Goal: Navigation & Orientation: Find specific page/section

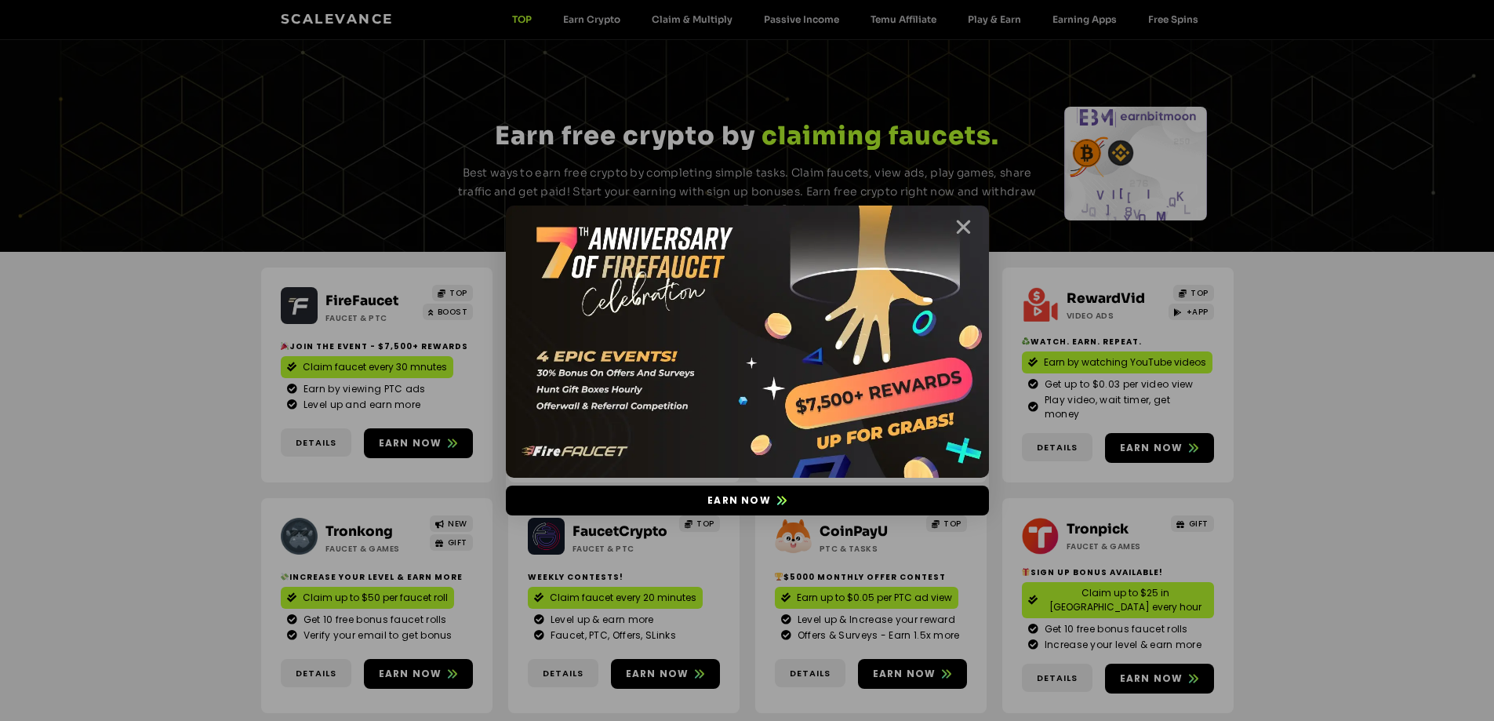
click at [954, 230] on icon "Close" at bounding box center [964, 227] width 20 height 20
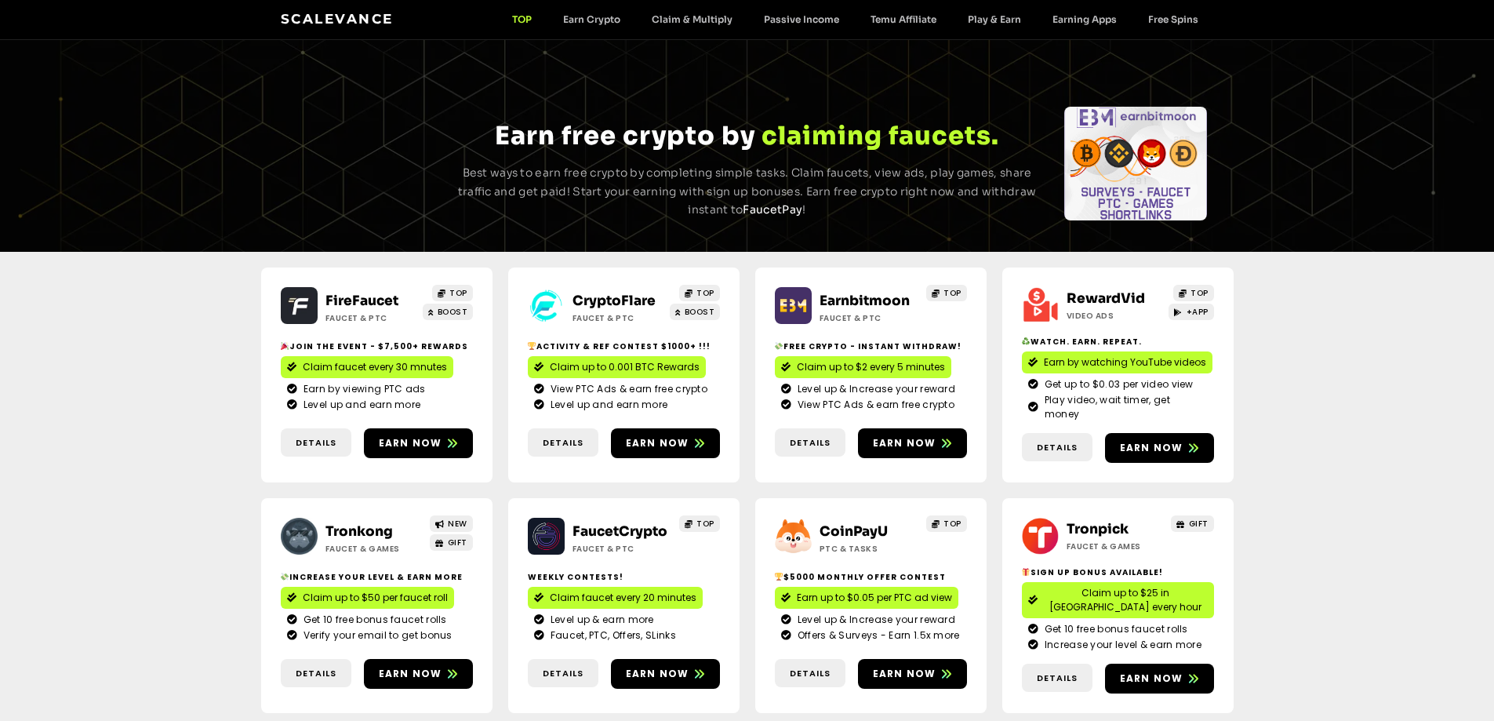
click at [368, 293] on link "FireFaucet" at bounding box center [362, 301] width 73 height 16
click at [631, 287] on div "CryptoFlare Faucet & PTC TOP BOOST Activity & ref contest $1000+ !!! Claim up t…" at bounding box center [623, 374] width 231 height 215
click at [631, 293] on link "CryptoFlare" at bounding box center [614, 301] width 83 height 16
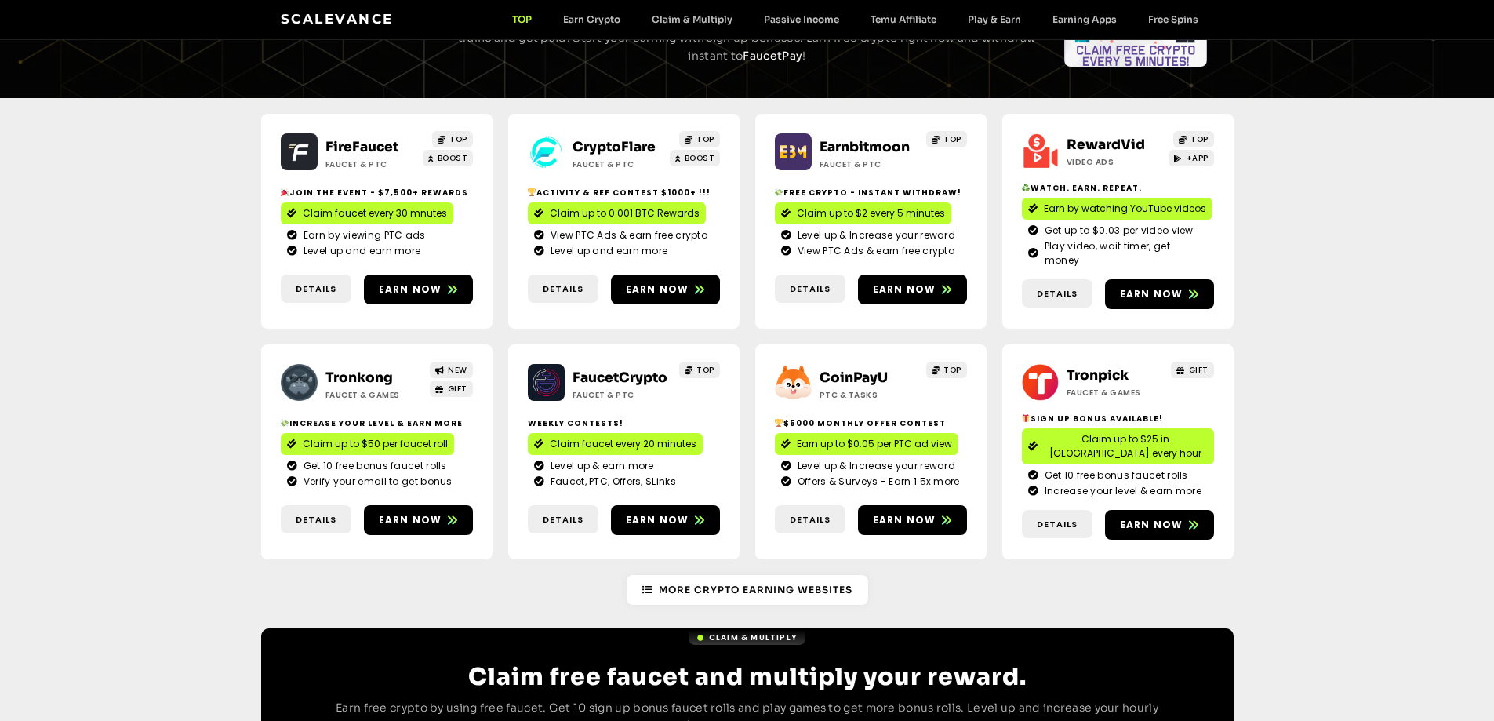
scroll to position [157, 0]
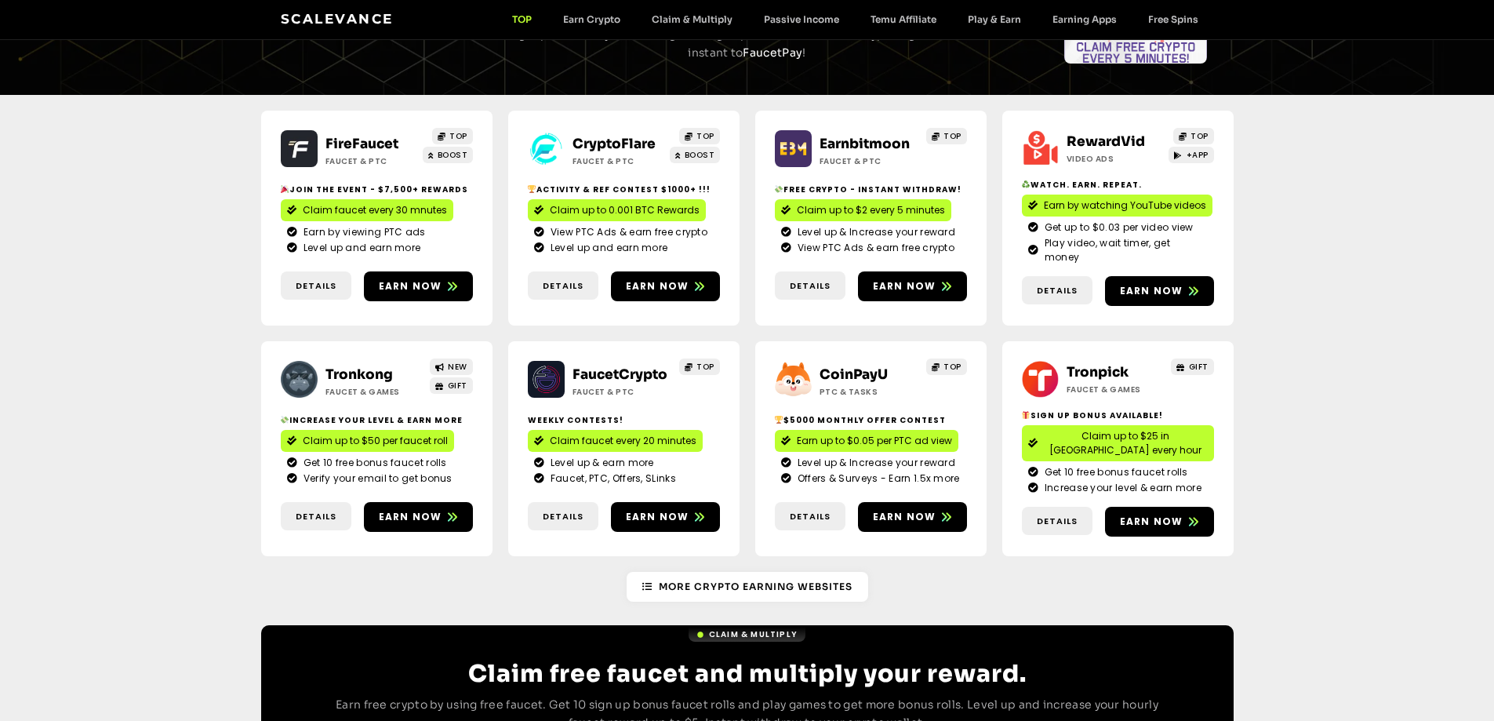
click at [363, 366] on link "Tronkong" at bounding box center [359, 374] width 67 height 16
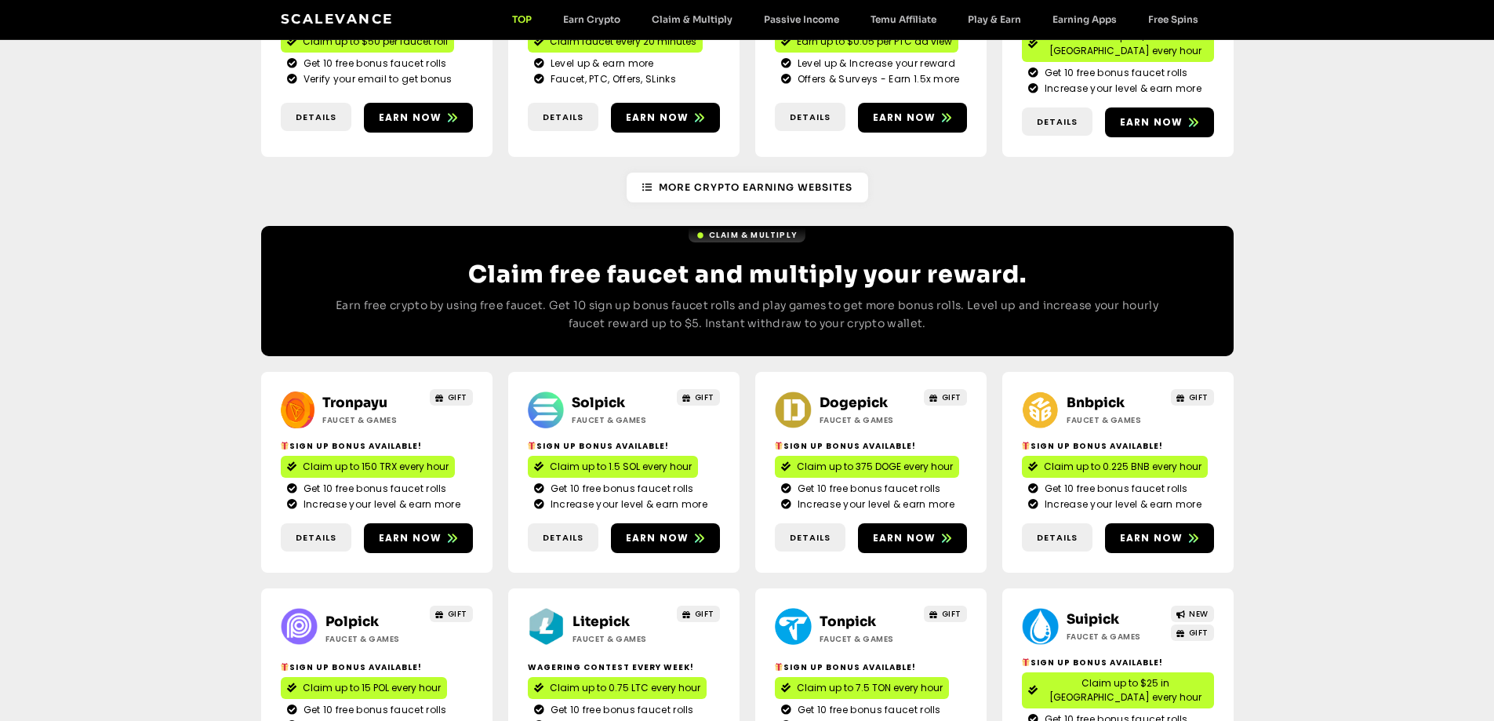
scroll to position [549, 0]
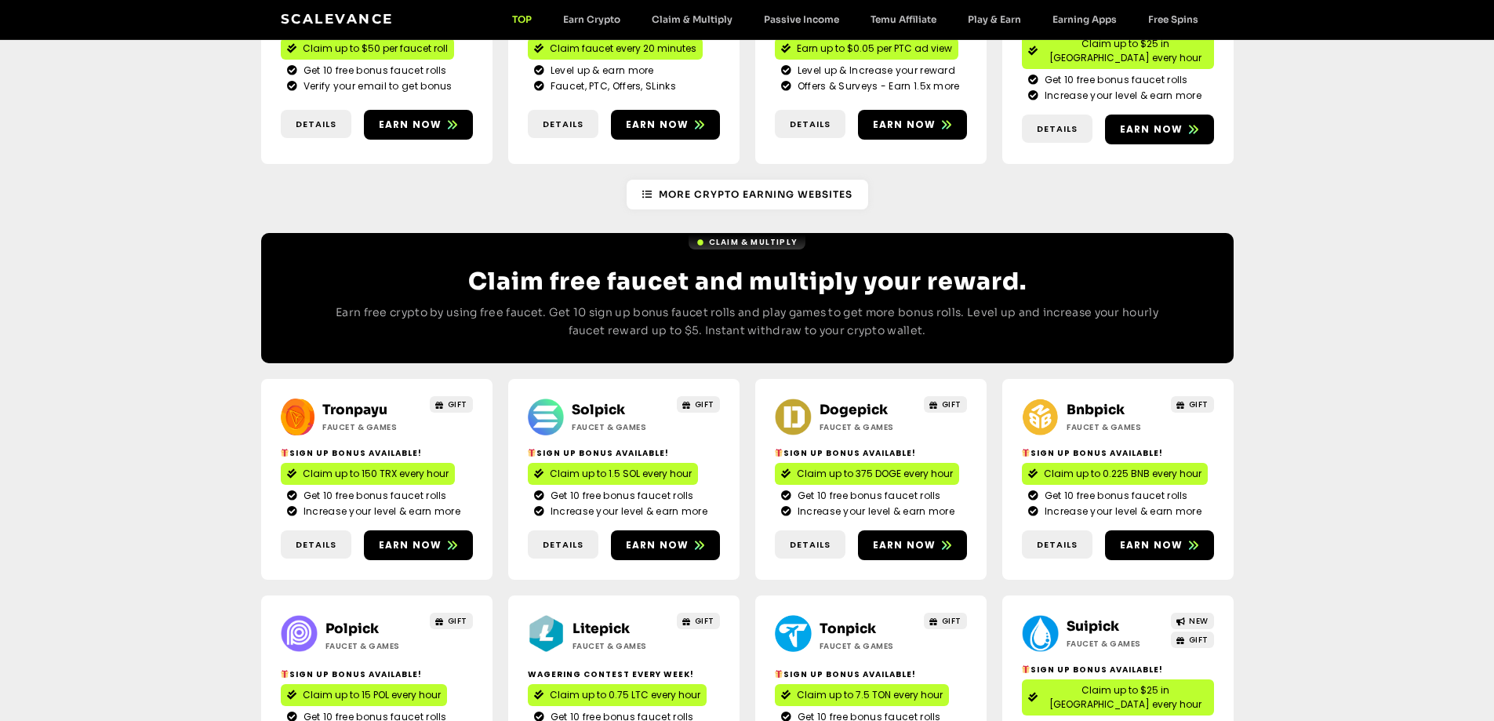
click at [615, 402] on link "Solpick" at bounding box center [598, 410] width 53 height 16
click at [840, 402] on link "Dogepick" at bounding box center [854, 410] width 68 height 16
click at [1094, 402] on link "Bnbpick" at bounding box center [1096, 410] width 58 height 16
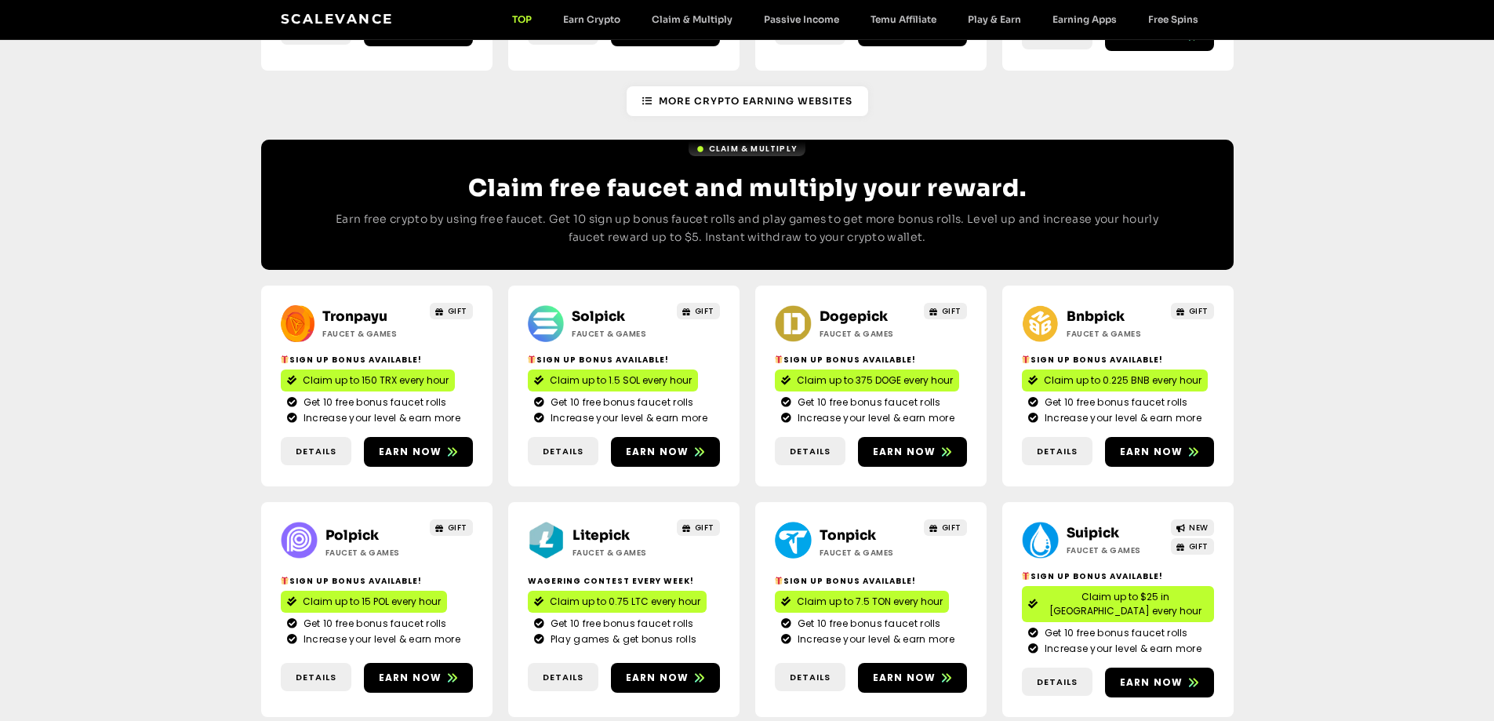
scroll to position [784, 0]
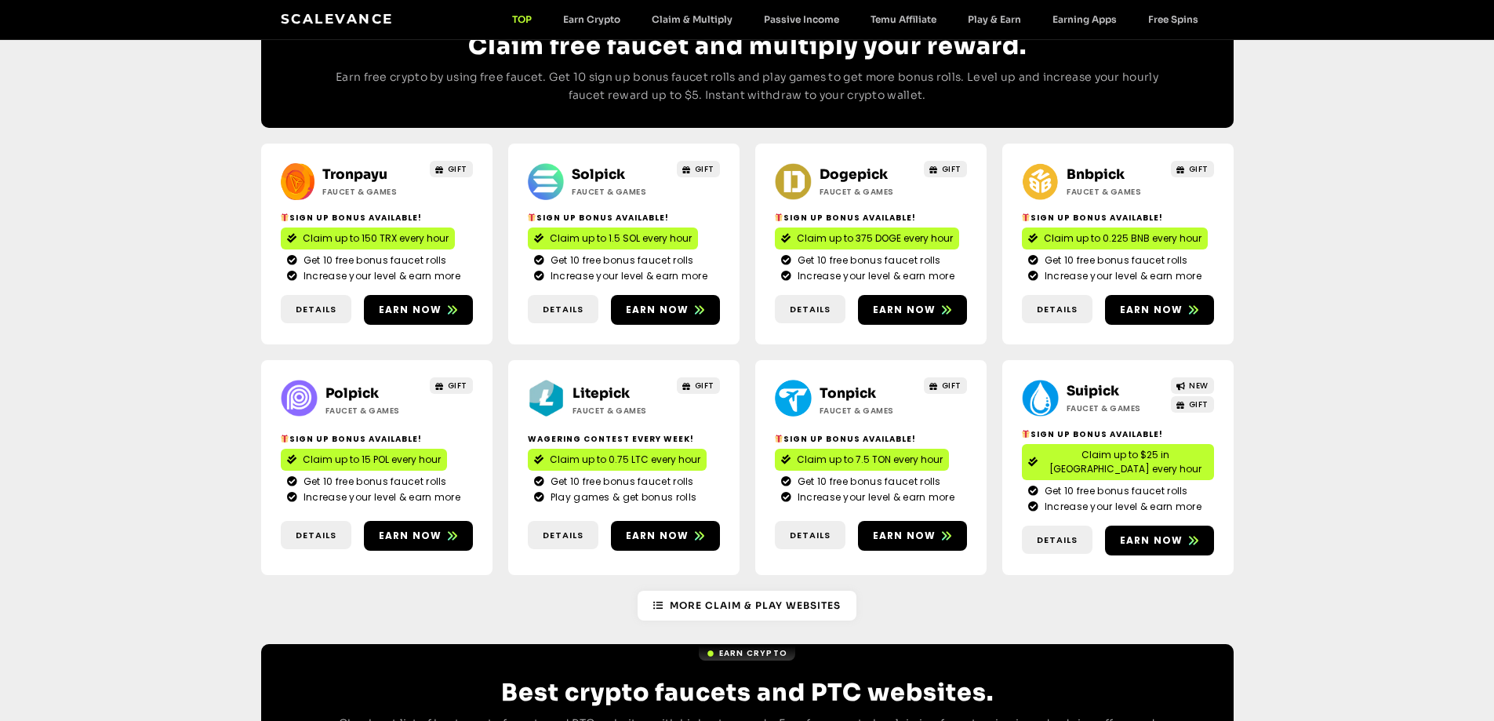
click at [352, 385] on link "Polpick" at bounding box center [352, 393] width 53 height 16
click at [590, 385] on link "Litepick" at bounding box center [601, 393] width 57 height 16
click at [1109, 383] on link "Suipick" at bounding box center [1093, 391] width 53 height 16
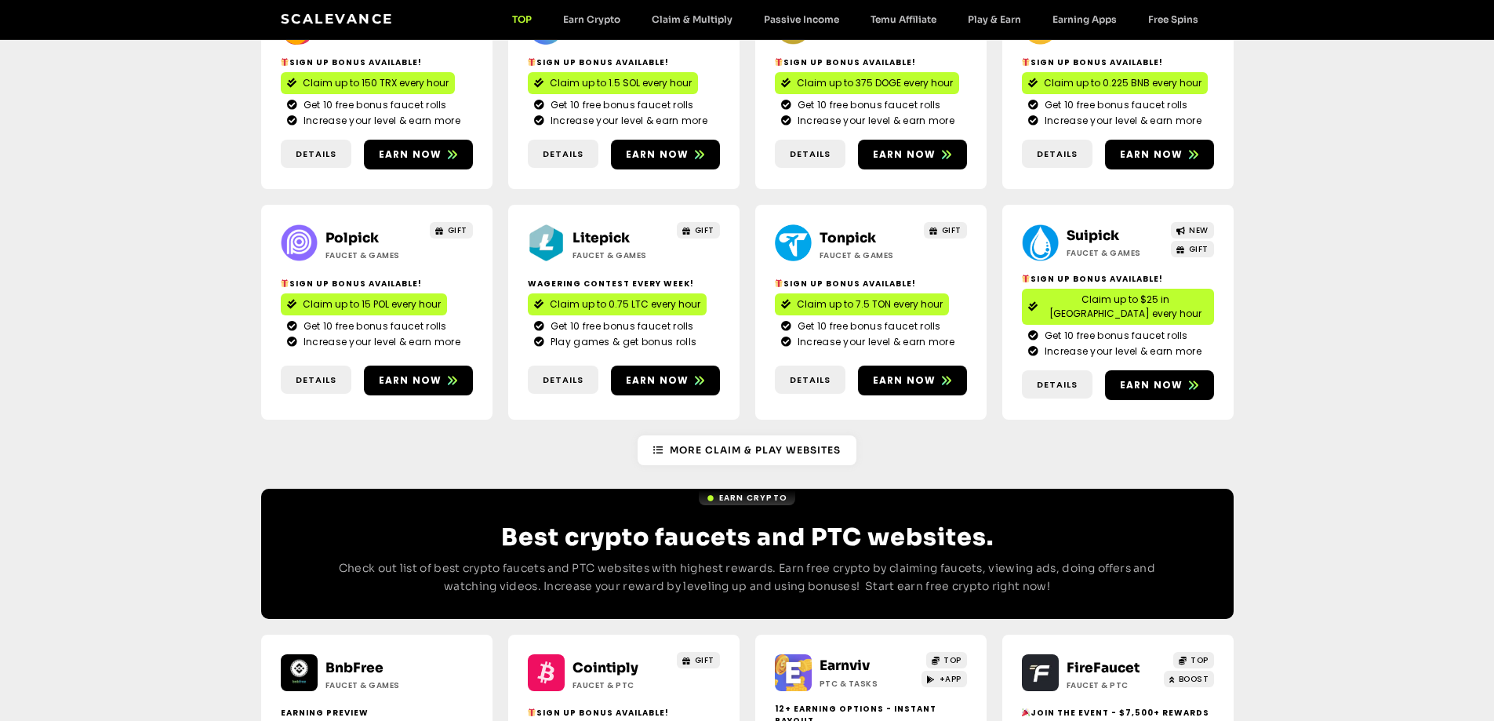
scroll to position [941, 0]
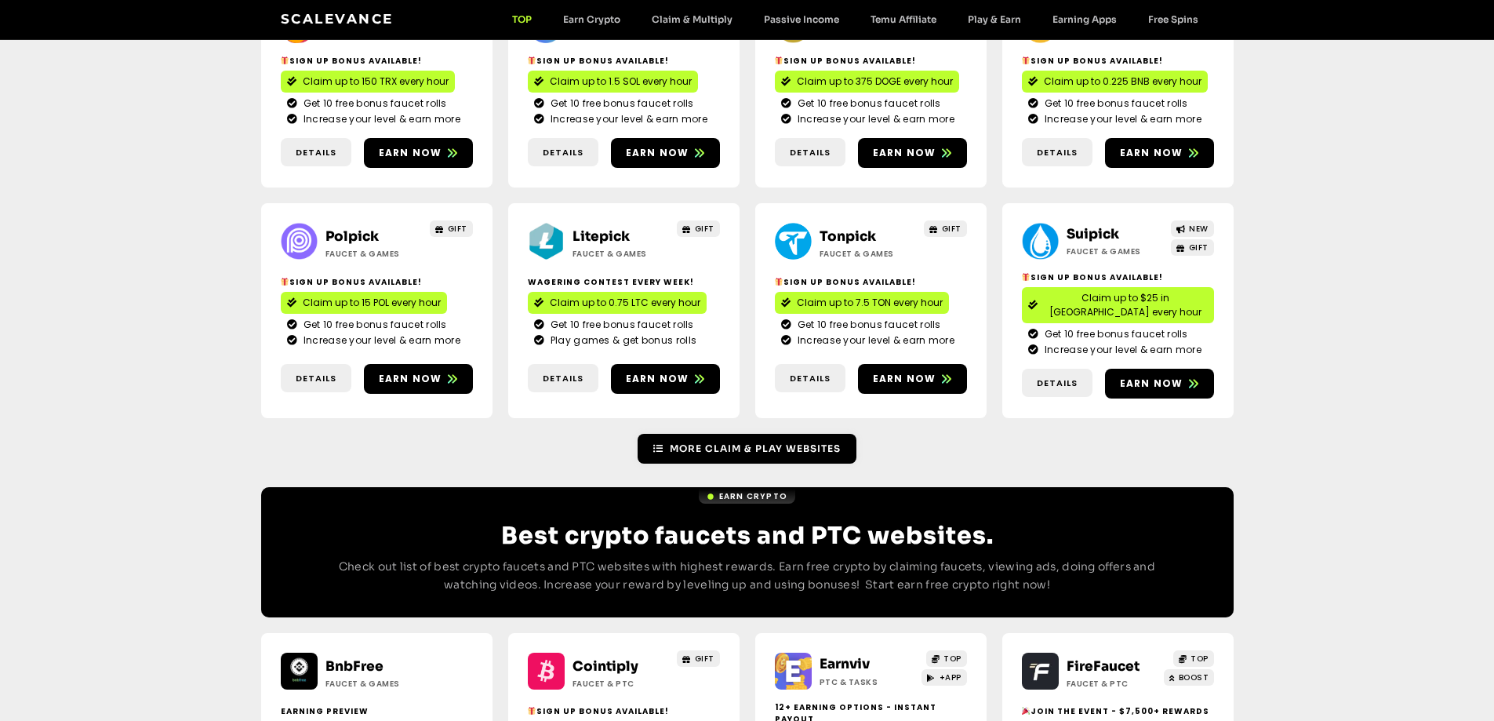
click at [749, 434] on link "More Claim & Play Websites" at bounding box center [747, 449] width 219 height 30
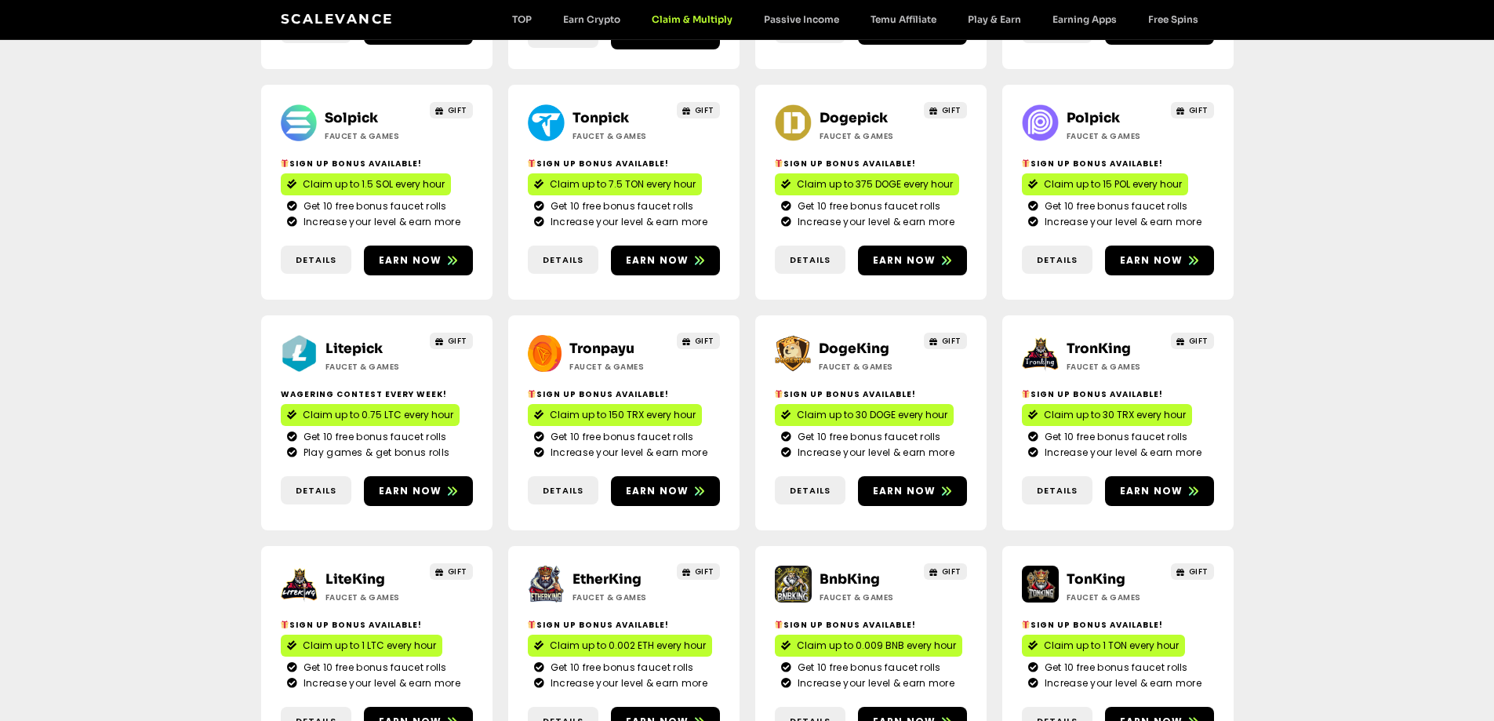
scroll to position [392, 0]
click at [362, 340] on link "Litepick" at bounding box center [354, 348] width 57 height 16
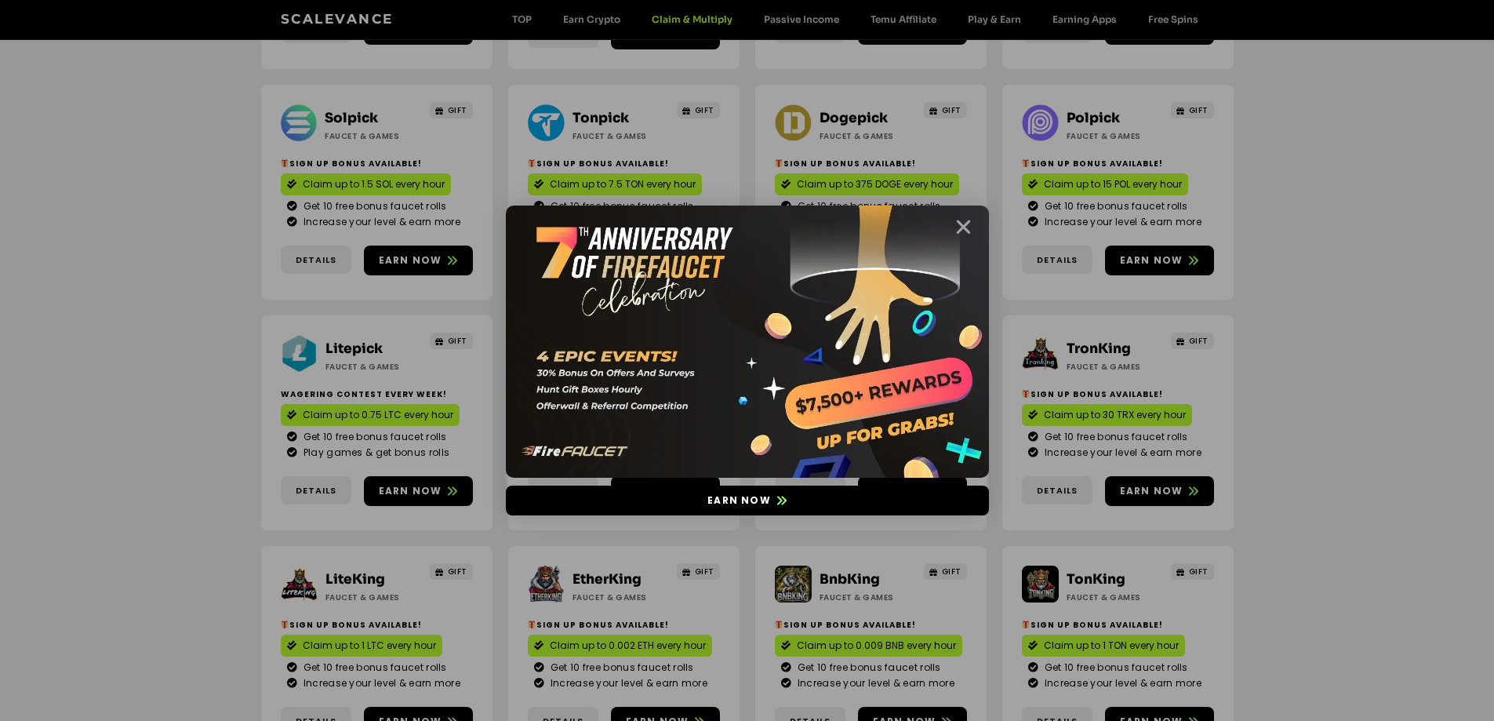
click at [966, 230] on icon "Close" at bounding box center [964, 227] width 20 height 20
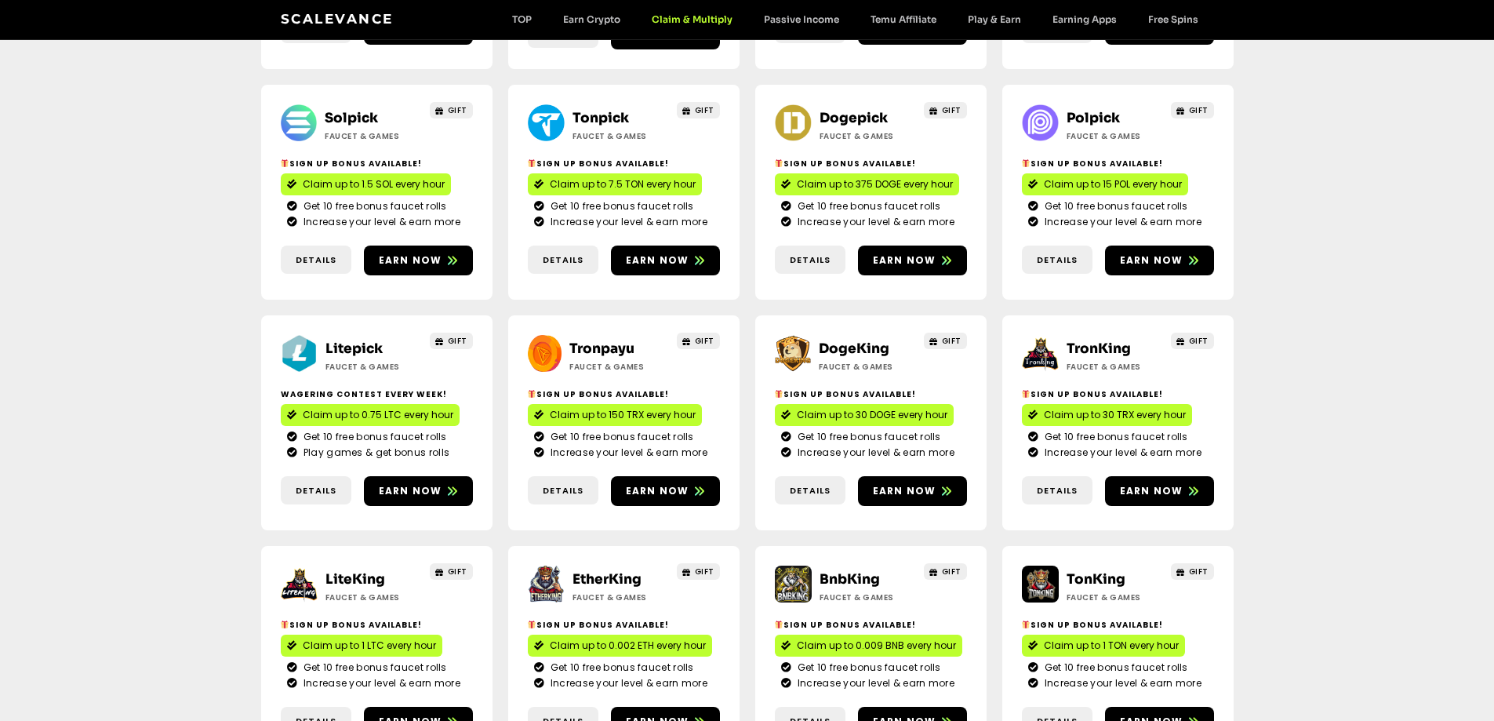
click at [840, 340] on link "DogeKing" at bounding box center [854, 348] width 71 height 16
click at [1102, 340] on link "TronKing" at bounding box center [1099, 348] width 64 height 16
click at [1088, 340] on link "TronKing" at bounding box center [1099, 348] width 64 height 16
click at [856, 340] on link "DogeKing" at bounding box center [854, 348] width 71 height 16
click at [377, 571] on link "LiteKing" at bounding box center [356, 579] width 60 height 16
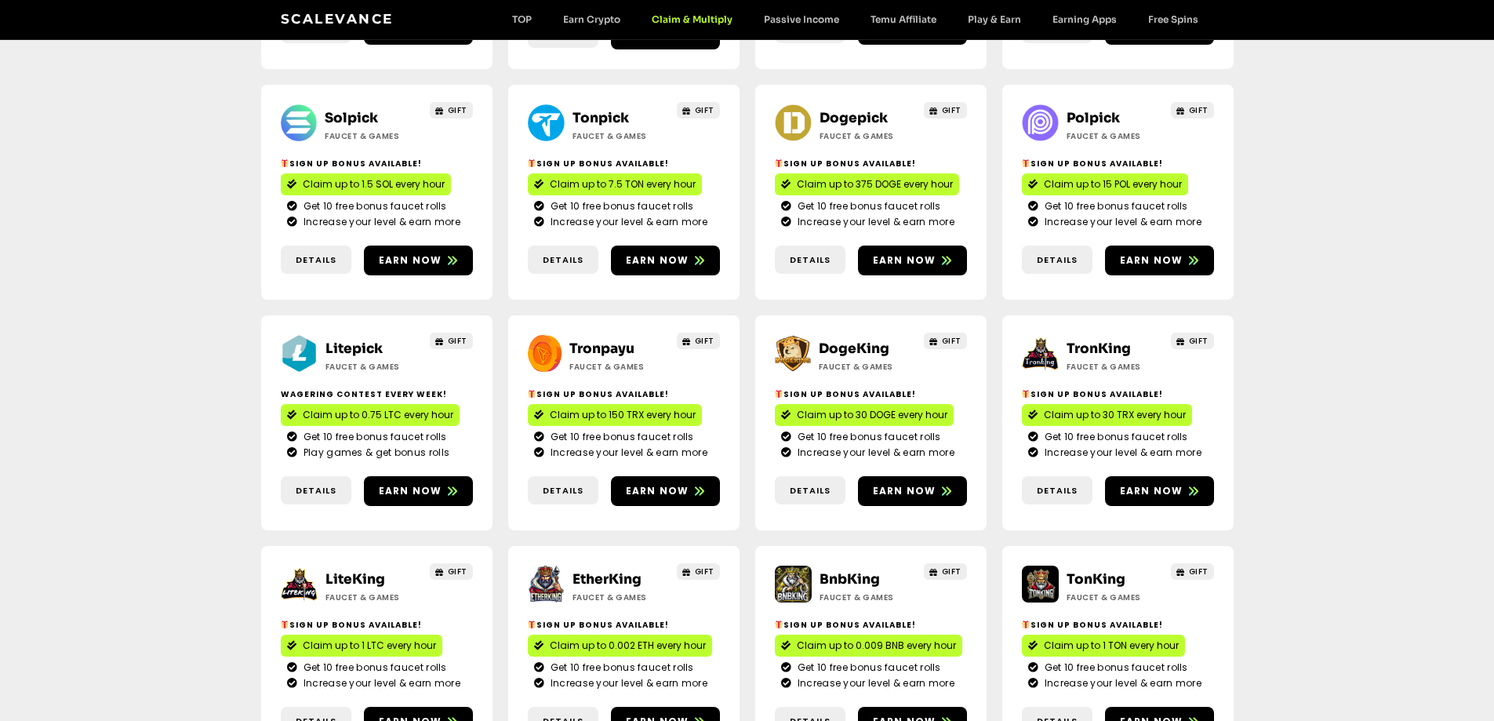
click at [603, 571] on link "EtherKing" at bounding box center [607, 579] width 69 height 16
click at [349, 571] on link "LiteKing" at bounding box center [356, 579] width 60 height 16
click at [855, 571] on link "BnbKing" at bounding box center [850, 579] width 60 height 16
click at [1090, 571] on link "TonKing" at bounding box center [1096, 579] width 59 height 16
click at [839, 340] on link "DogeKing" at bounding box center [854, 348] width 71 height 16
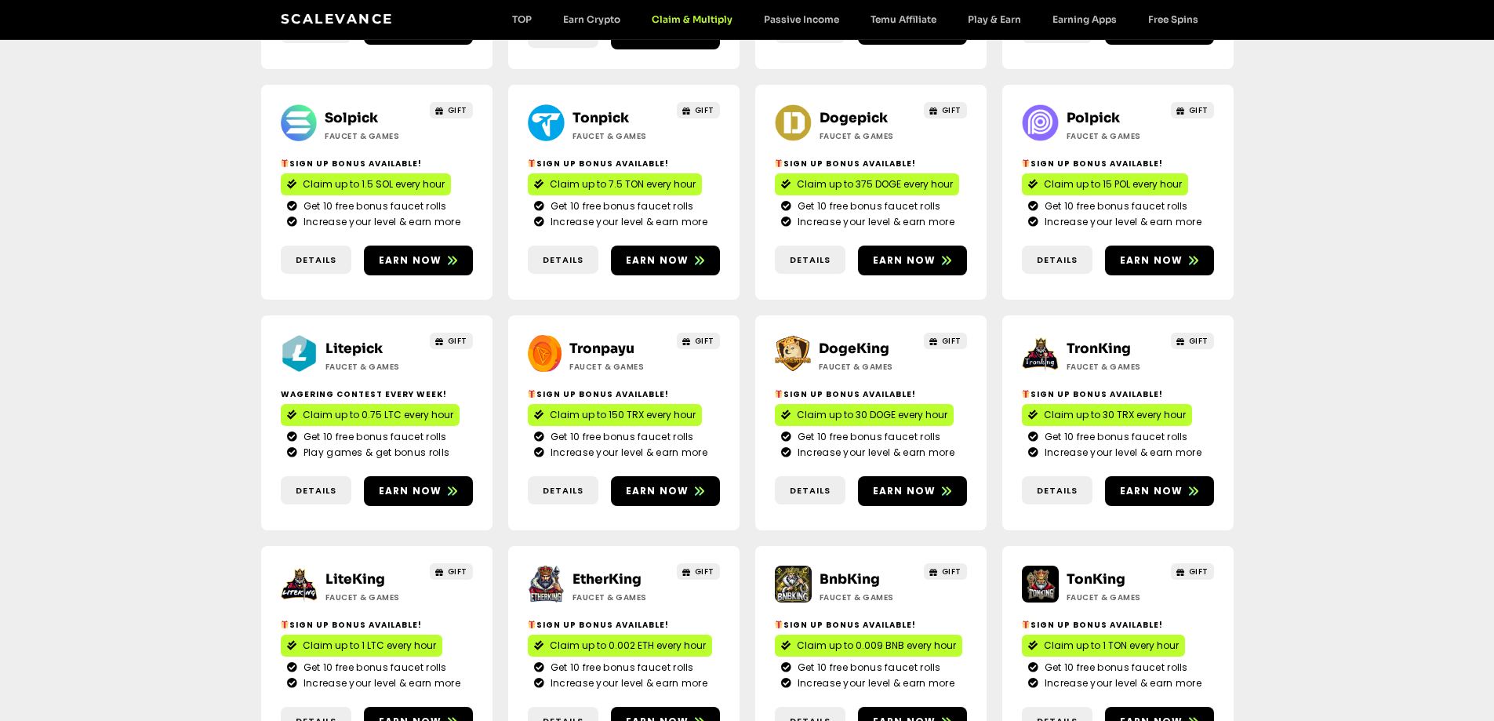
click at [1097, 340] on link "TronKing" at bounding box center [1099, 348] width 64 height 16
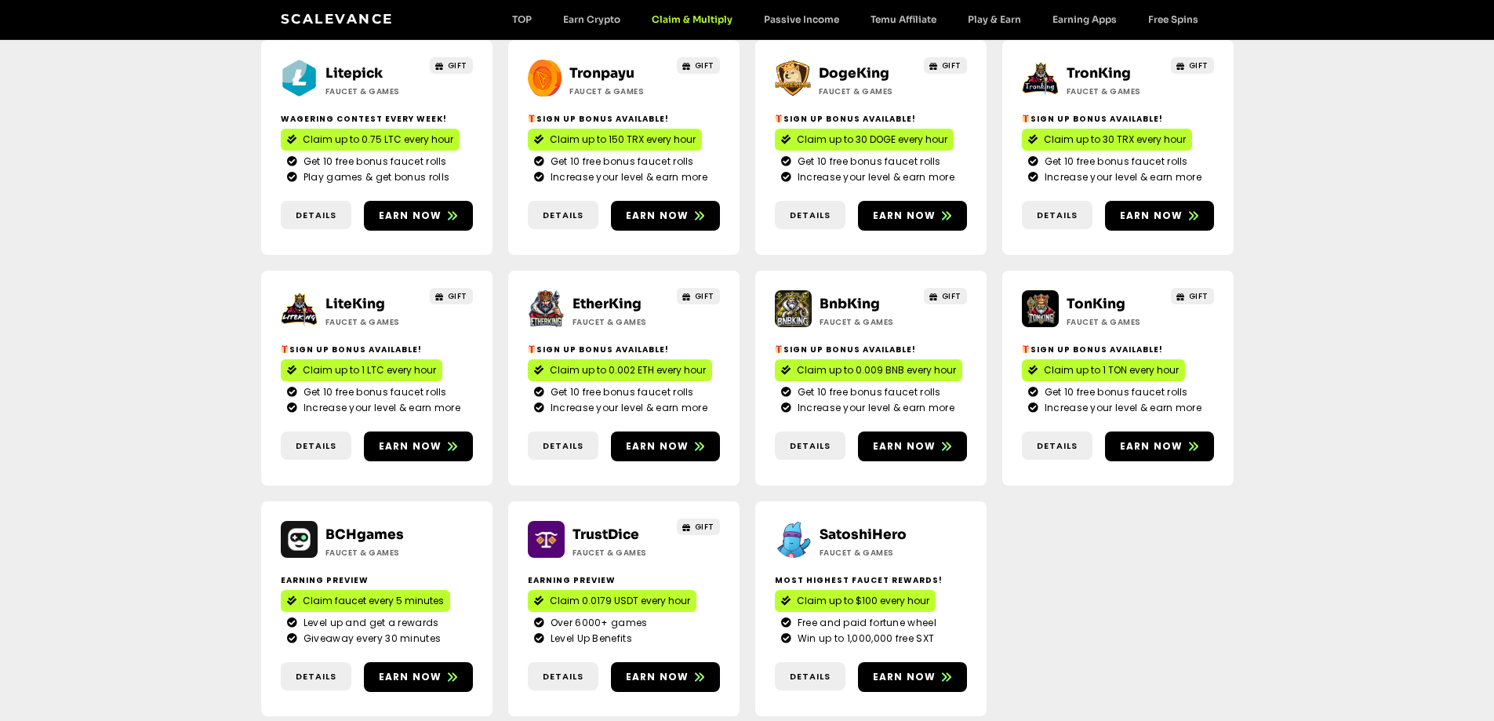
scroll to position [706, 0]
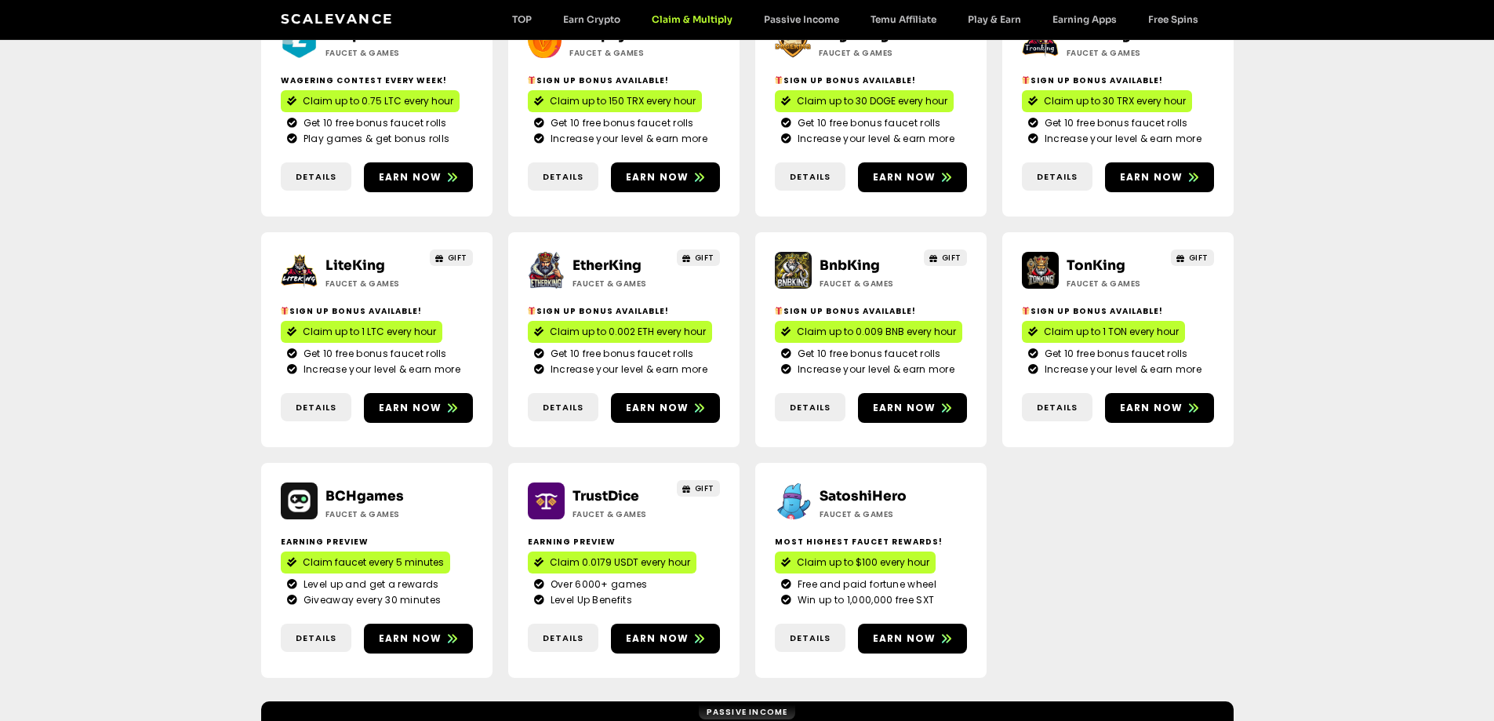
click at [602, 488] on link "TrustDice" at bounding box center [606, 496] width 67 height 16
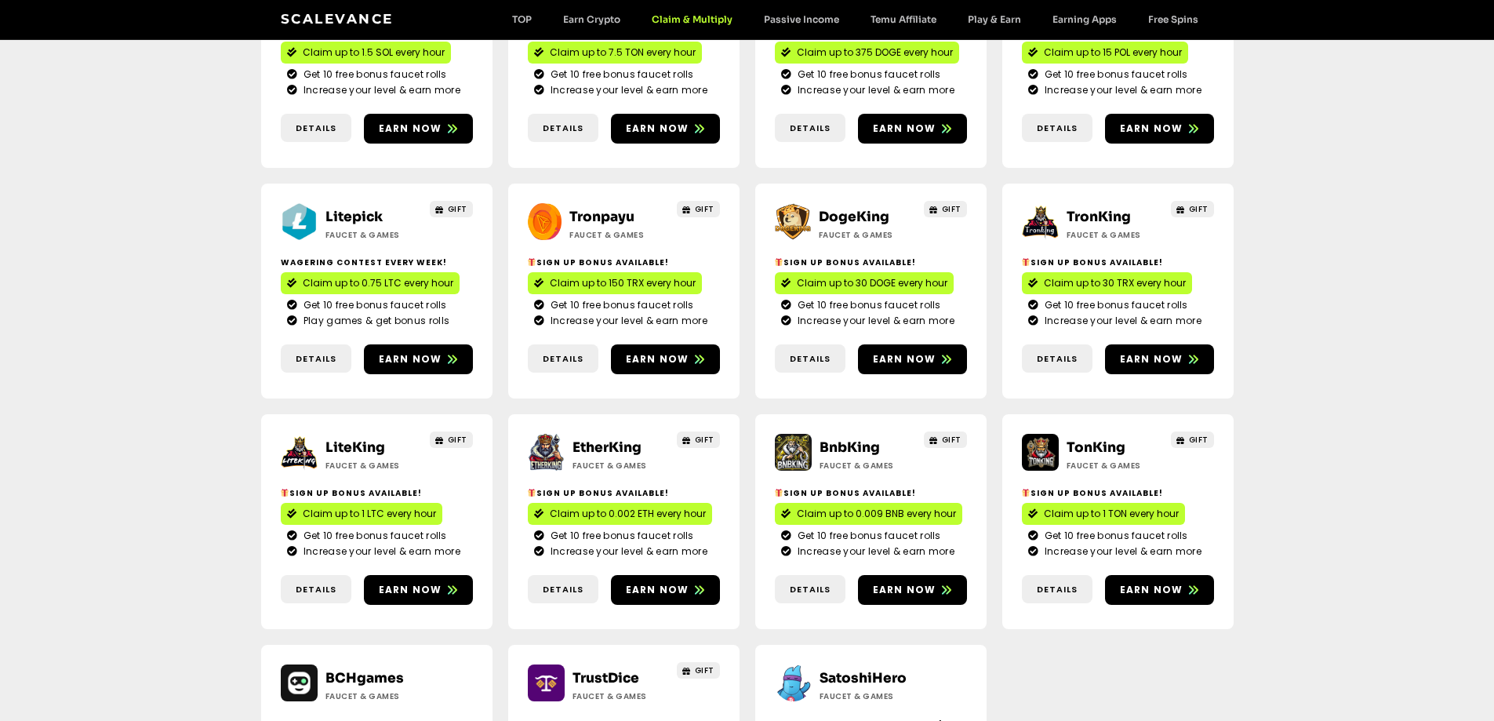
scroll to position [471, 0]
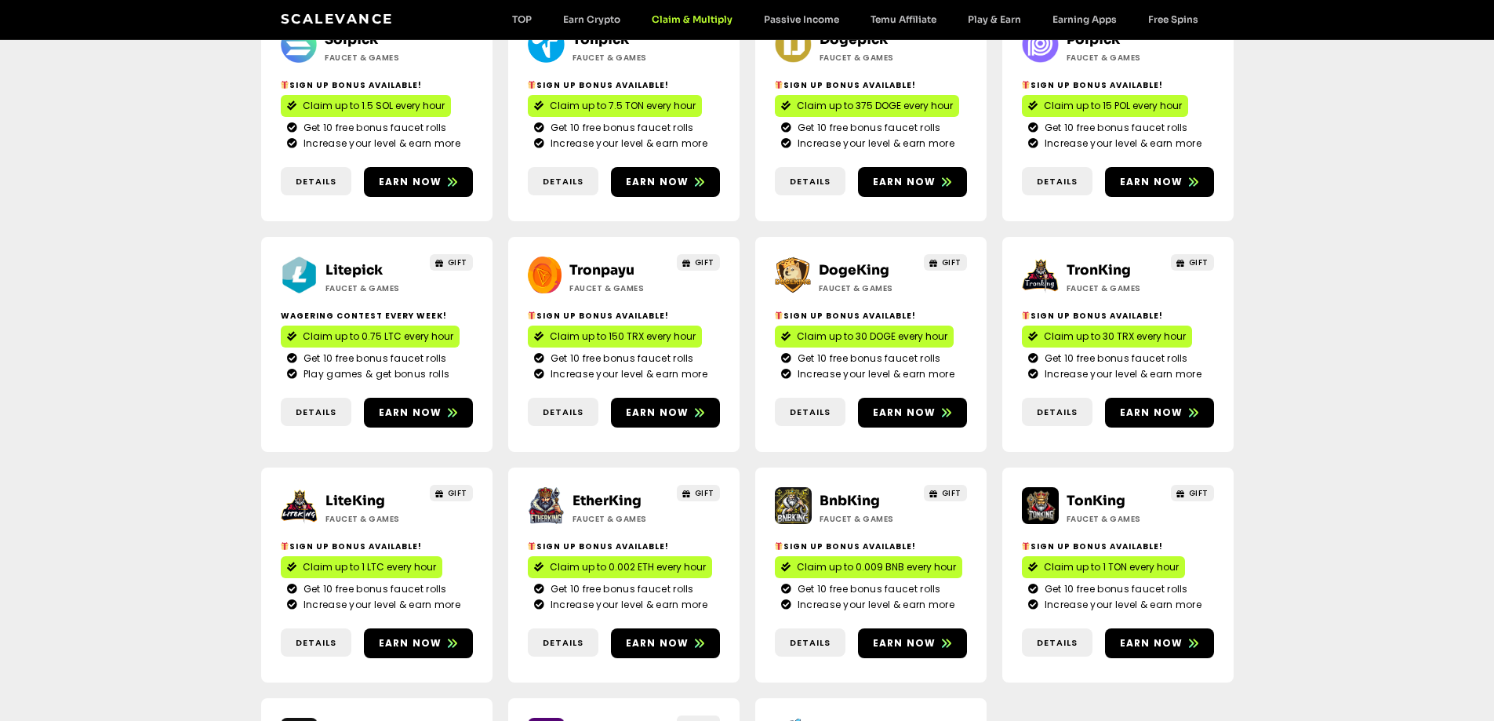
click at [349, 16] on link "Scalevance" at bounding box center [337, 19] width 113 height 16
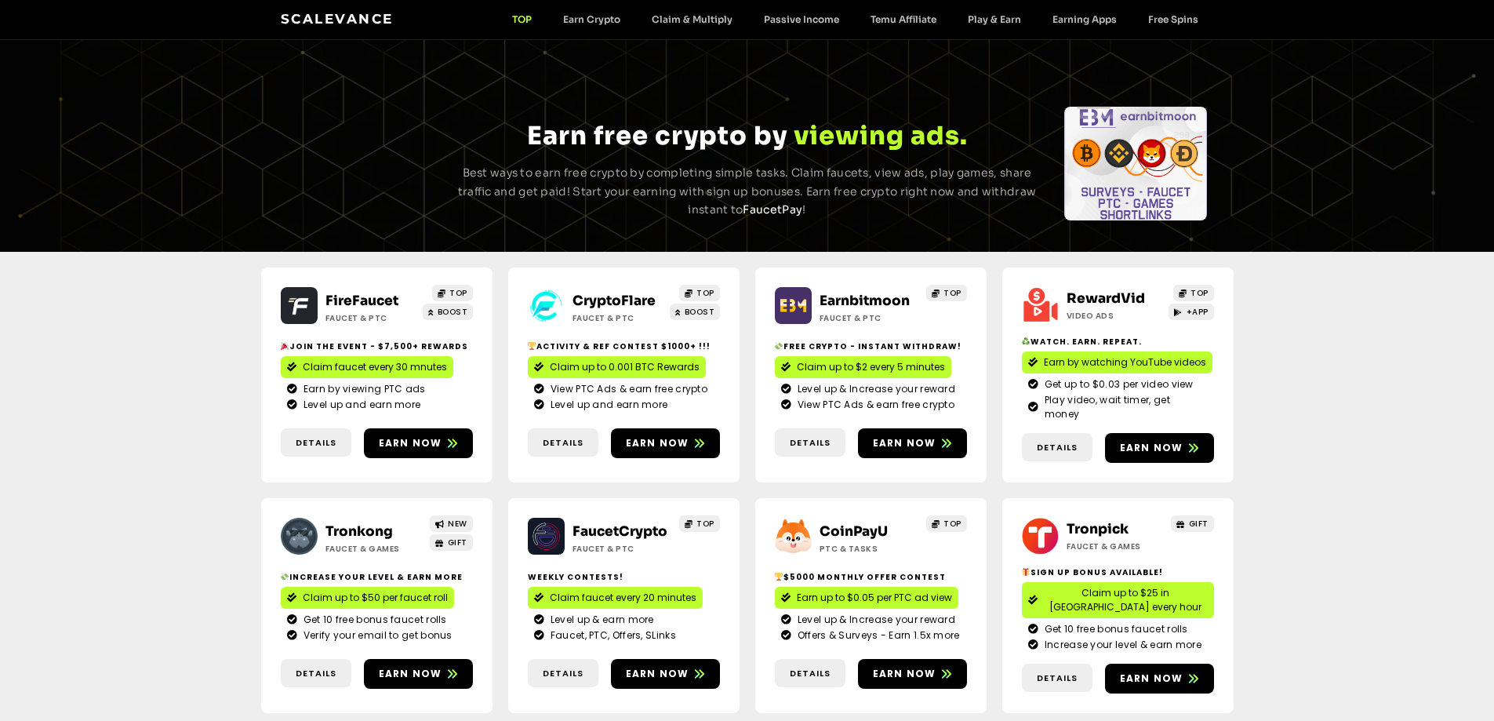
click at [358, 293] on link "FireFaucet" at bounding box center [362, 301] width 73 height 16
